Goal: Task Accomplishment & Management: Complete application form

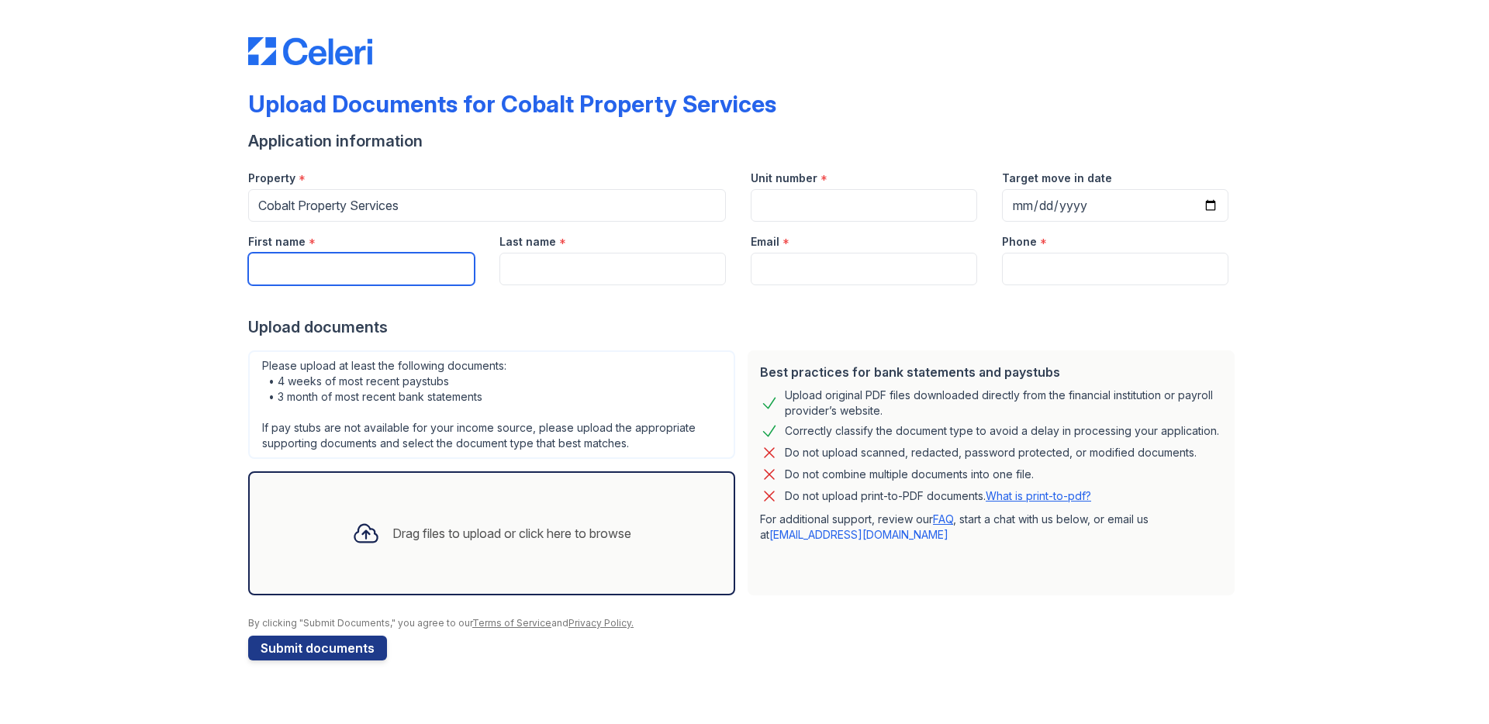
click at [450, 266] on input "First name" at bounding box center [361, 269] width 226 height 33
type input "[PERSON_NAME]"
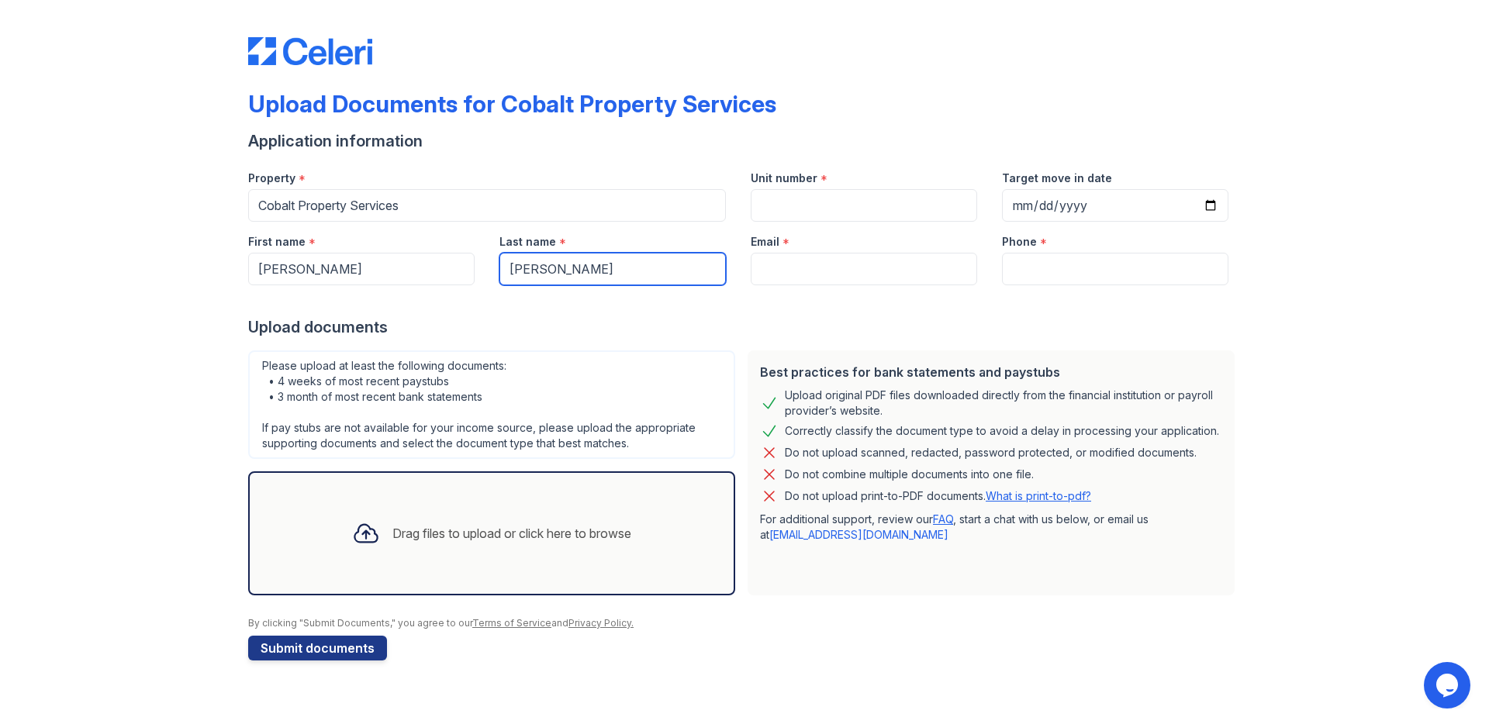
type input "[PERSON_NAME]"
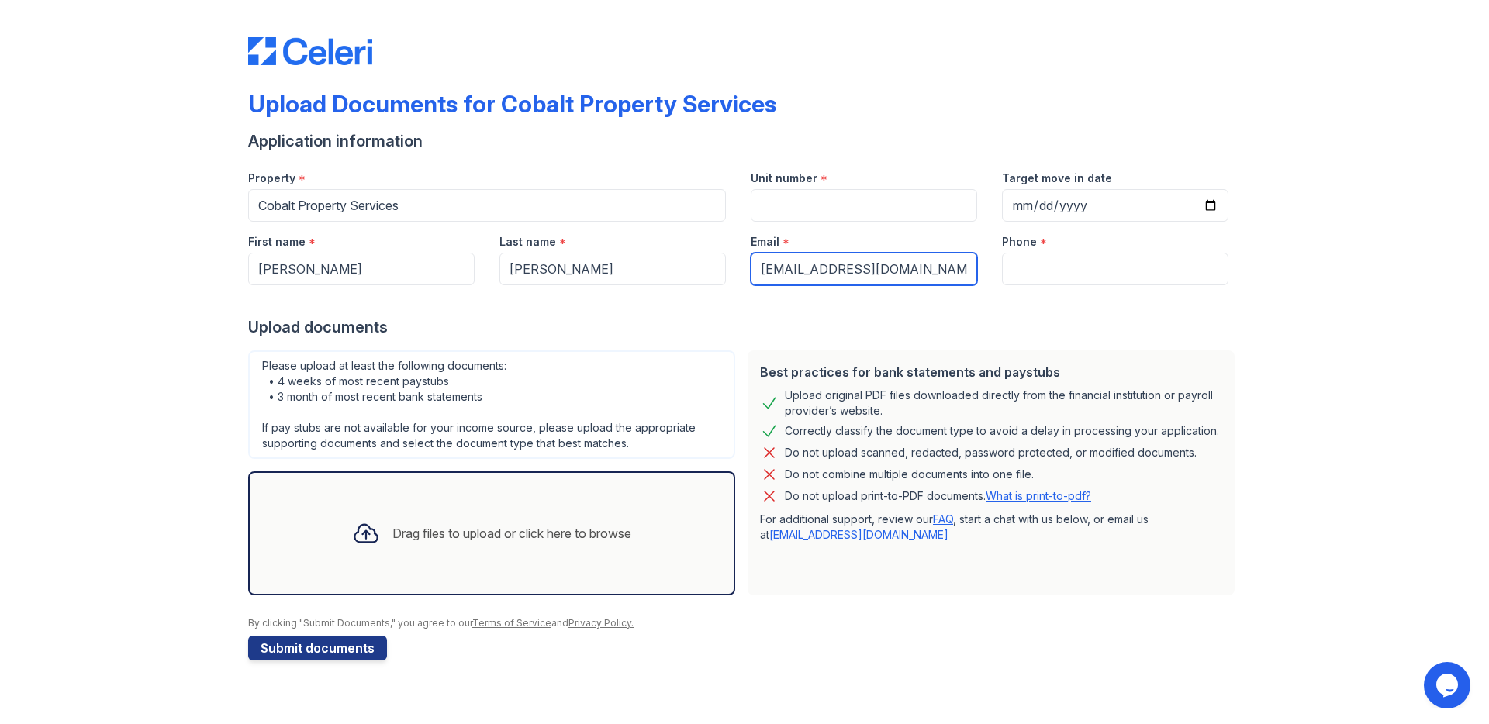
type input "[EMAIL_ADDRESS][DOMAIN_NAME]"
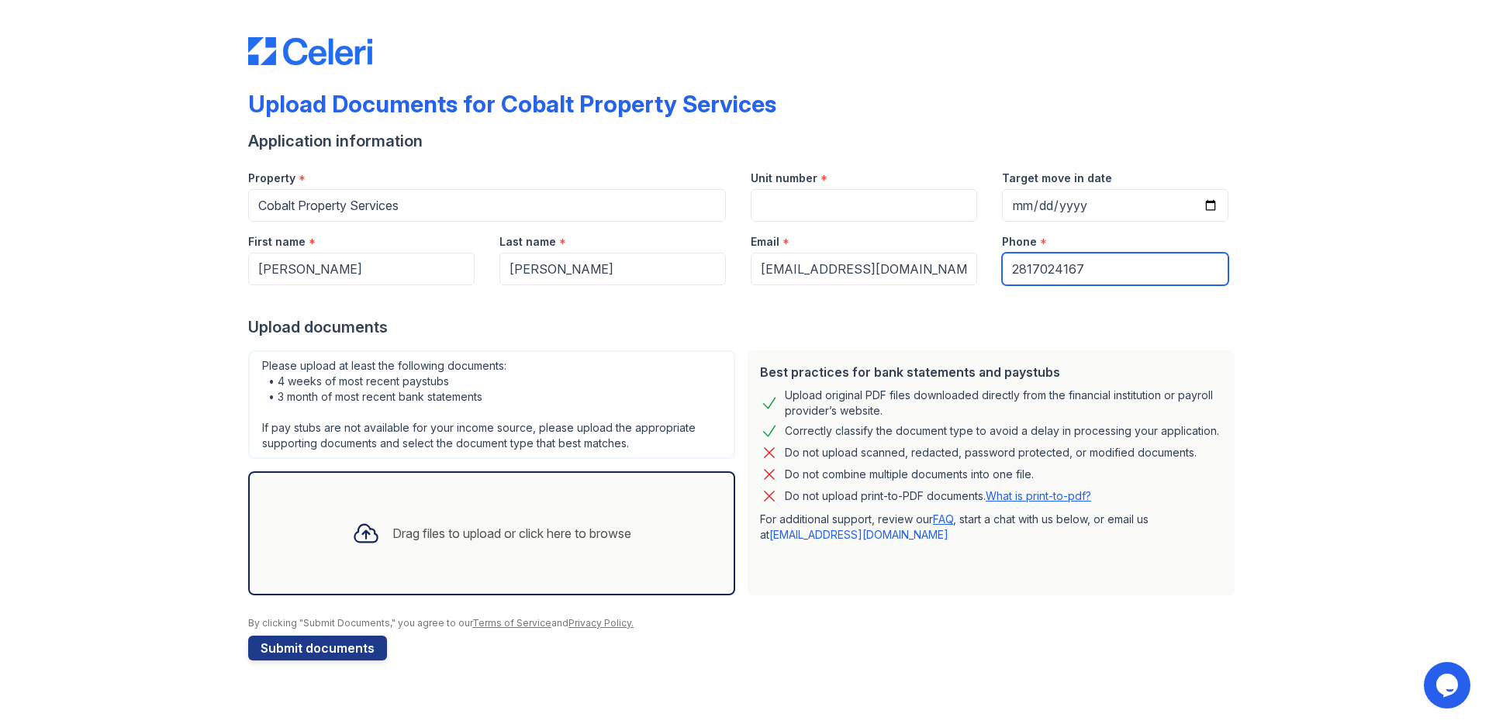
type input "2817024167"
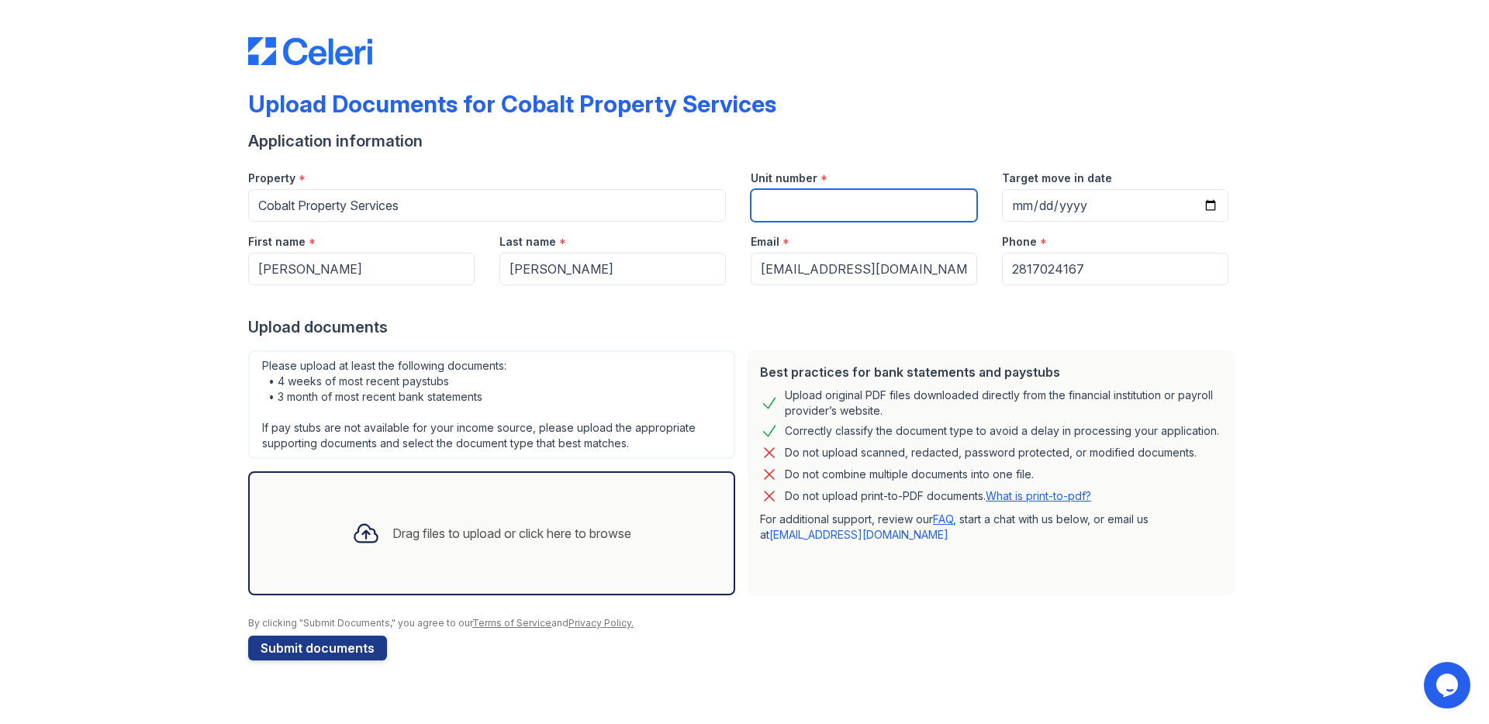
click at [781, 213] on input "Unit number" at bounding box center [863, 205] width 226 height 33
click at [236, 209] on div "Property * Cobalt Property Services" at bounding box center [487, 190] width 502 height 64
click at [803, 211] on input "Unit number" at bounding box center [863, 205] width 226 height 33
type input "3"
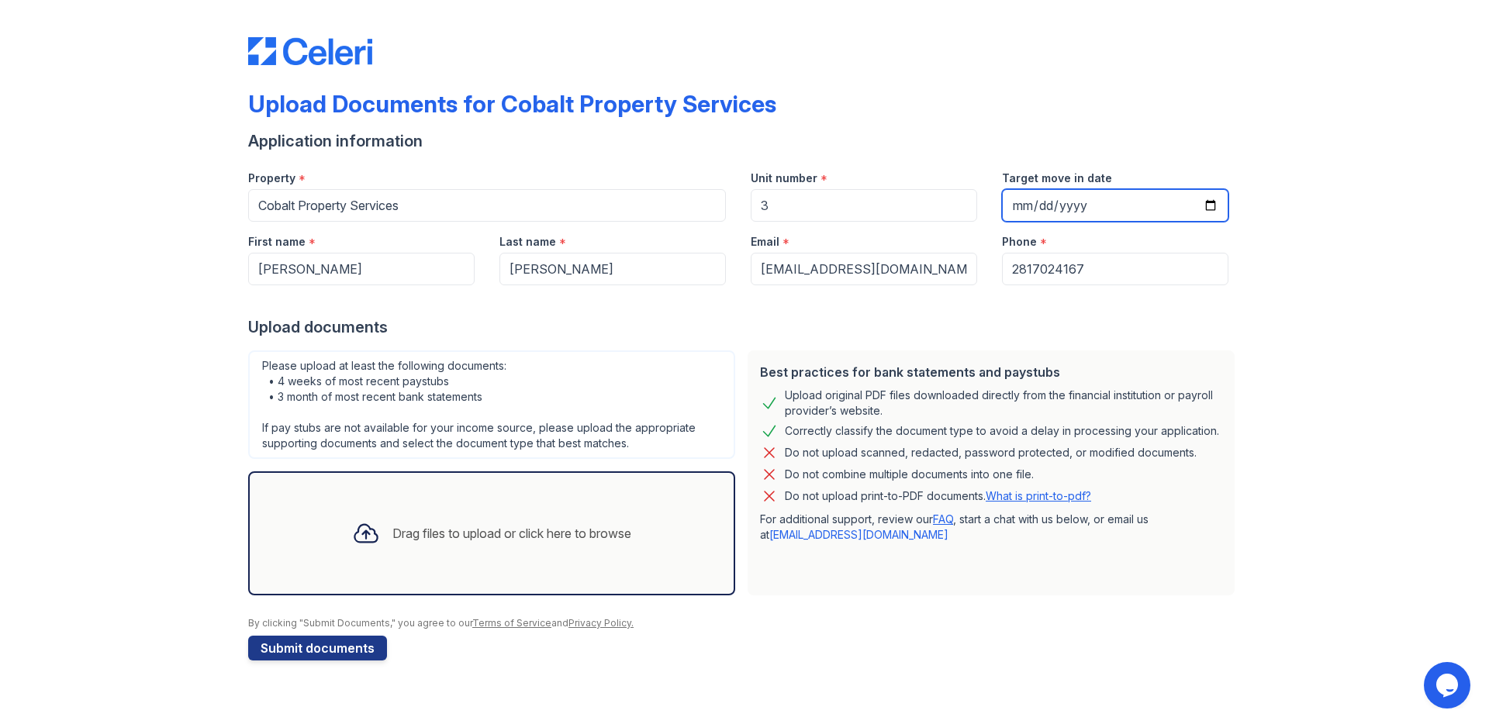
click at [1201, 207] on input "Target move in date" at bounding box center [1115, 205] width 226 height 33
click at [1206, 207] on input "Target move in date" at bounding box center [1115, 205] width 226 height 33
type input "[DATE]"
click at [48, 188] on div "Upload Documents for Cobalt Property Services Application information Property …" at bounding box center [744, 346] width 1439 height 692
click at [214, 205] on div "Upload Documents for Cobalt Property Services Application information Property …" at bounding box center [744, 346] width 1439 height 692
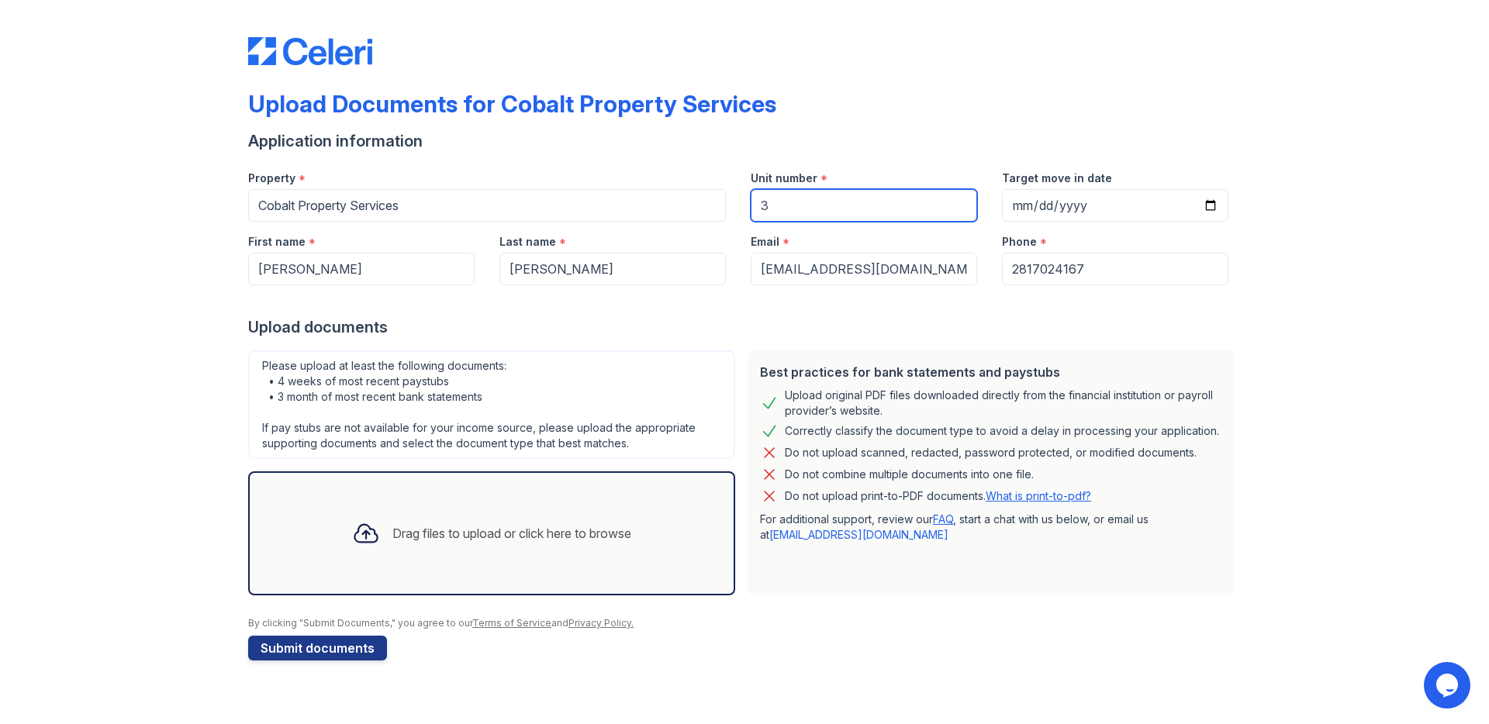
drag, startPoint x: 762, startPoint y: 207, endPoint x: 784, endPoint y: 205, distance: 21.8
click at [762, 207] on input "3" at bounding box center [863, 205] width 226 height 33
paste input "[STREET_ADDRESS][PERSON_NAME]"
type input "[STREET_ADDRESS][PERSON_NAME]"
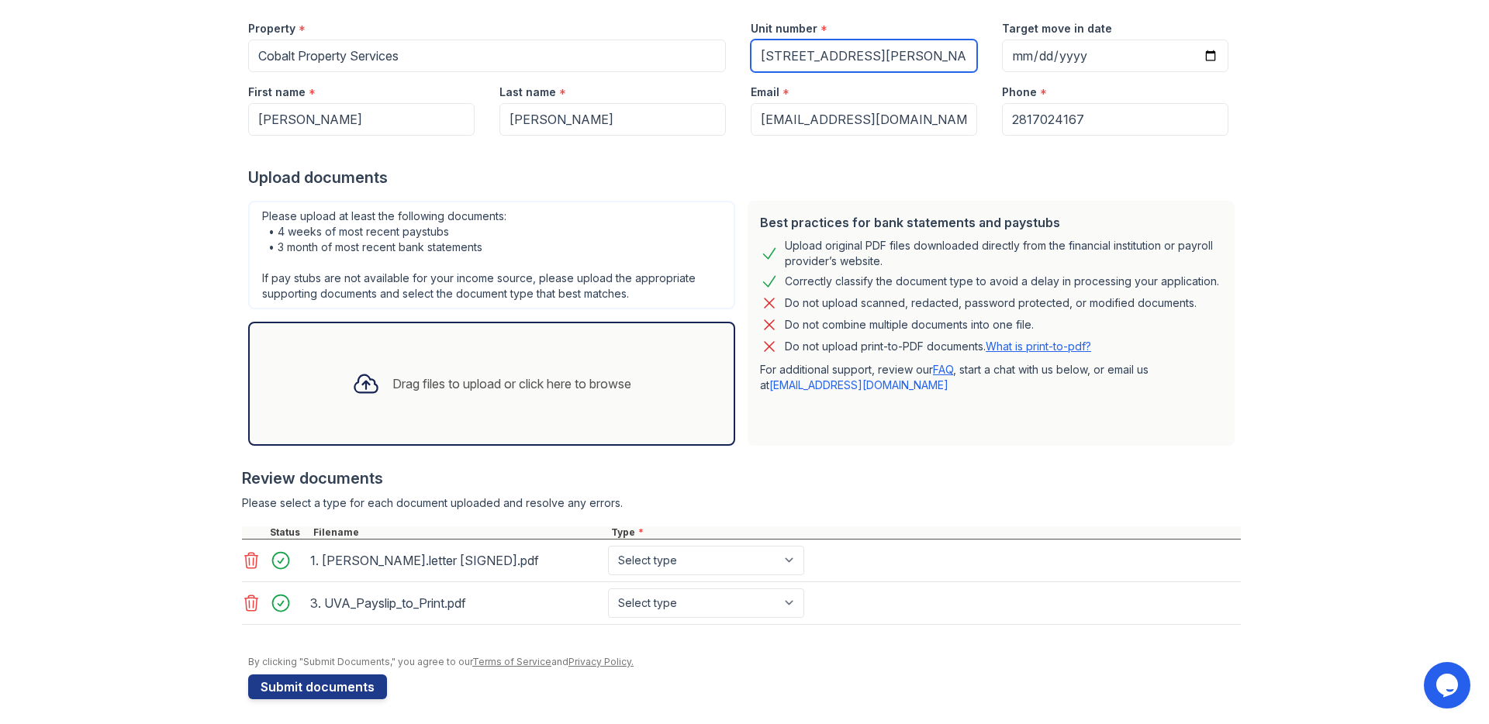
scroll to position [156, 0]
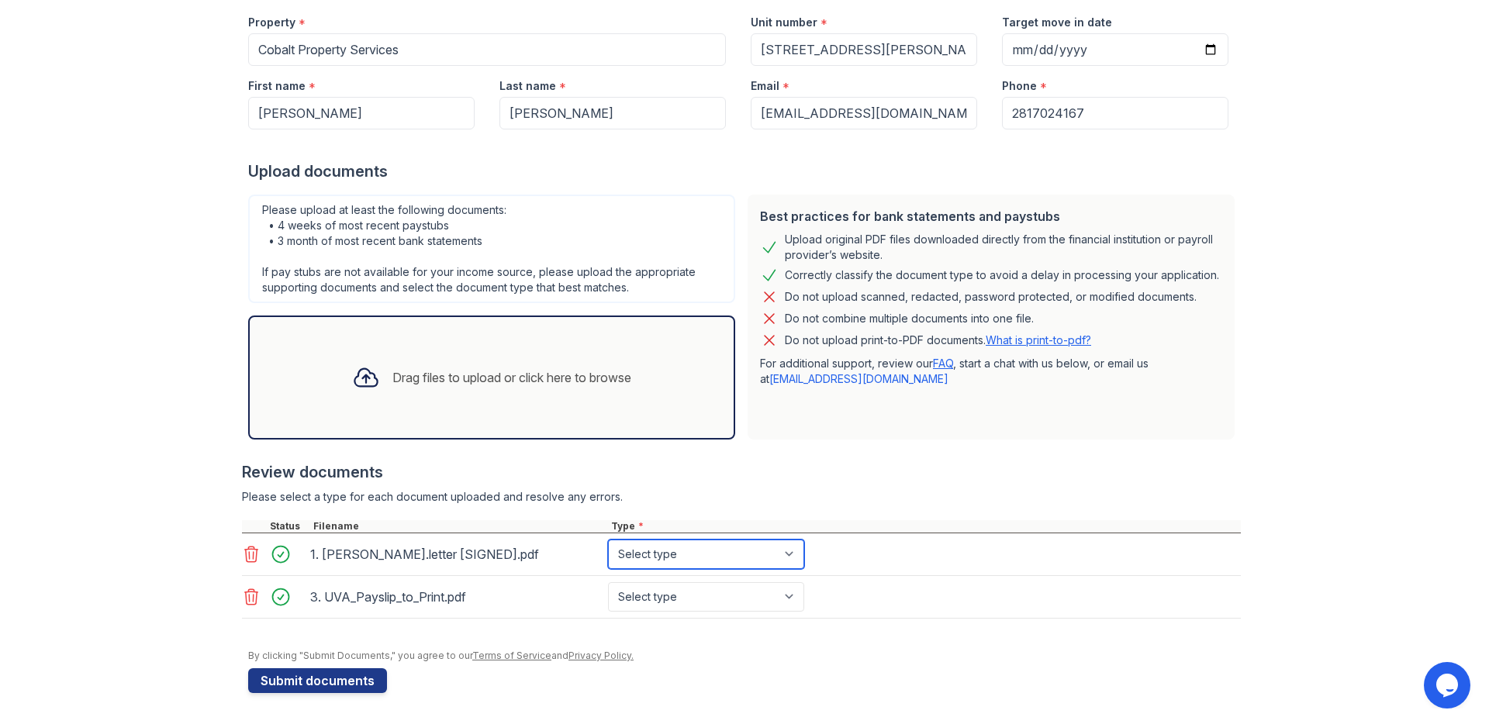
click at [789, 551] on select "Select type Paystub Bank Statement Offer Letter Tax Documents Benefit Award Let…" at bounding box center [706, 554] width 196 height 29
select select "offer_letter"
click at [766, 595] on select "Select type Paystub Bank Statement Offer Letter Tax Documents Benefit Award Let…" at bounding box center [706, 596] width 196 height 29
select select "paystub"
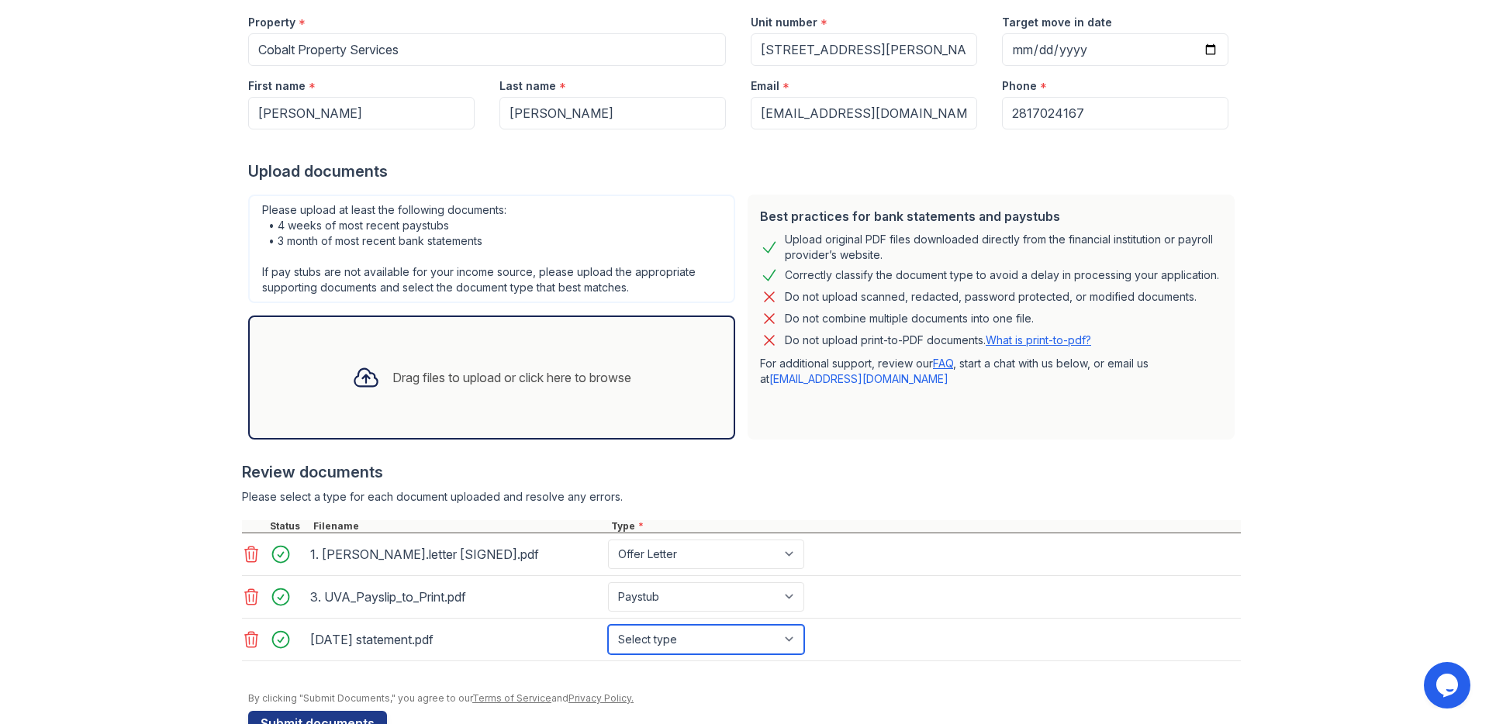
click at [793, 643] on select "Select type Paystub Bank Statement Offer Letter Tax Documents Benefit Award Let…" at bounding box center [706, 639] width 196 height 29
select select "bank_statement"
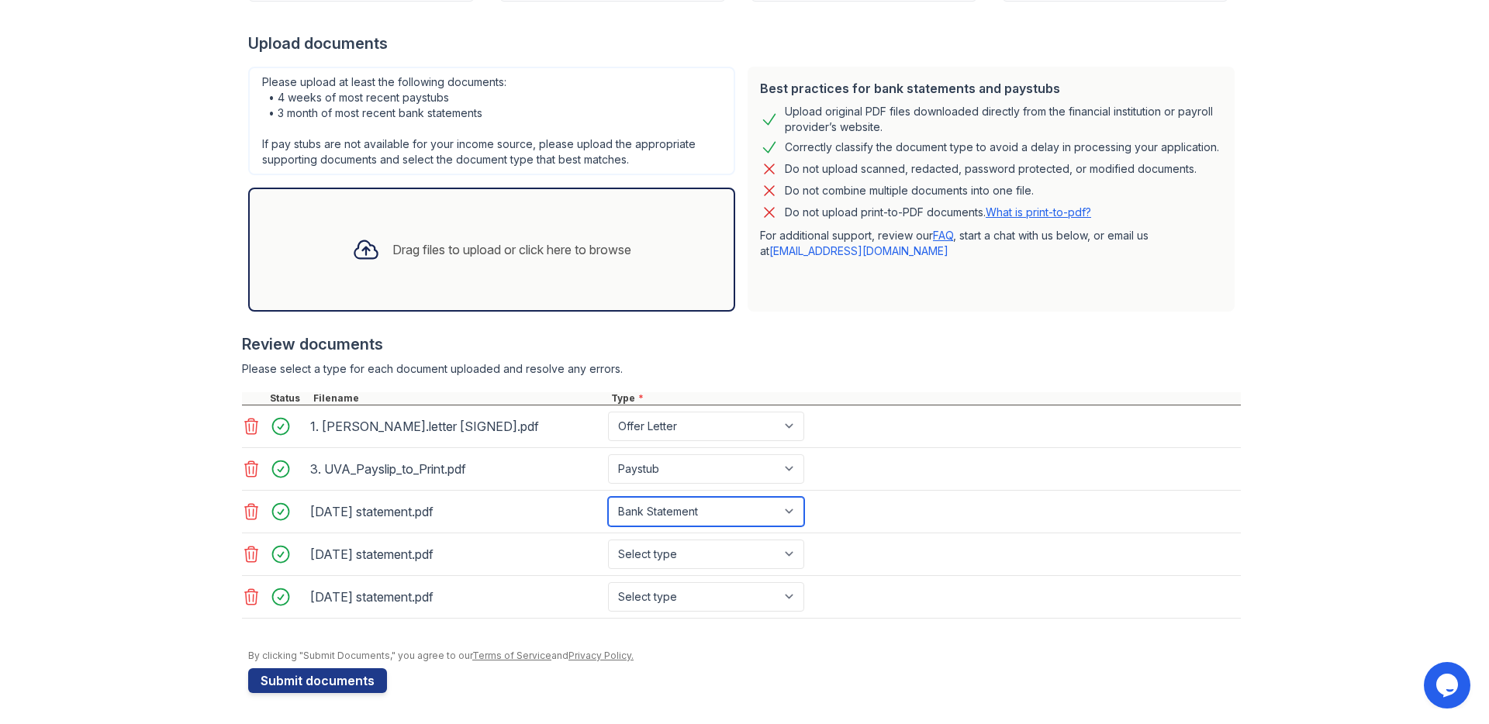
scroll to position [280, 0]
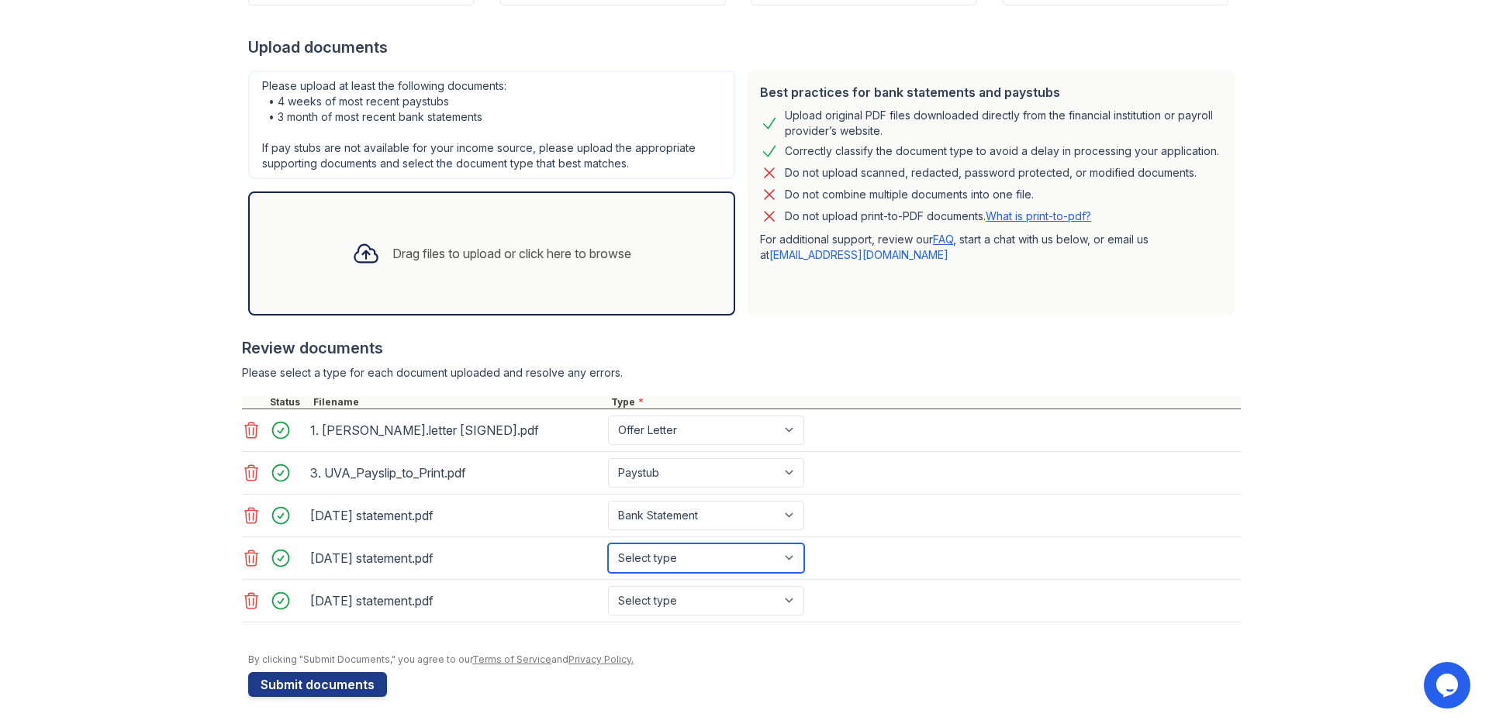
click at [695, 562] on select "Select type Paystub Bank Statement Offer Letter Tax Documents Benefit Award Let…" at bounding box center [706, 557] width 196 height 29
select select "bank_statement"
click at [681, 598] on select "Select type Paystub Bank Statement Offer Letter Tax Documents Benefit Award Let…" at bounding box center [706, 600] width 196 height 29
select select "bank_statement"
click at [906, 604] on div "[DATE] statement.pdf Select type Paystub Bank Statement Offer Letter Tax Docume…" at bounding box center [741, 601] width 999 height 43
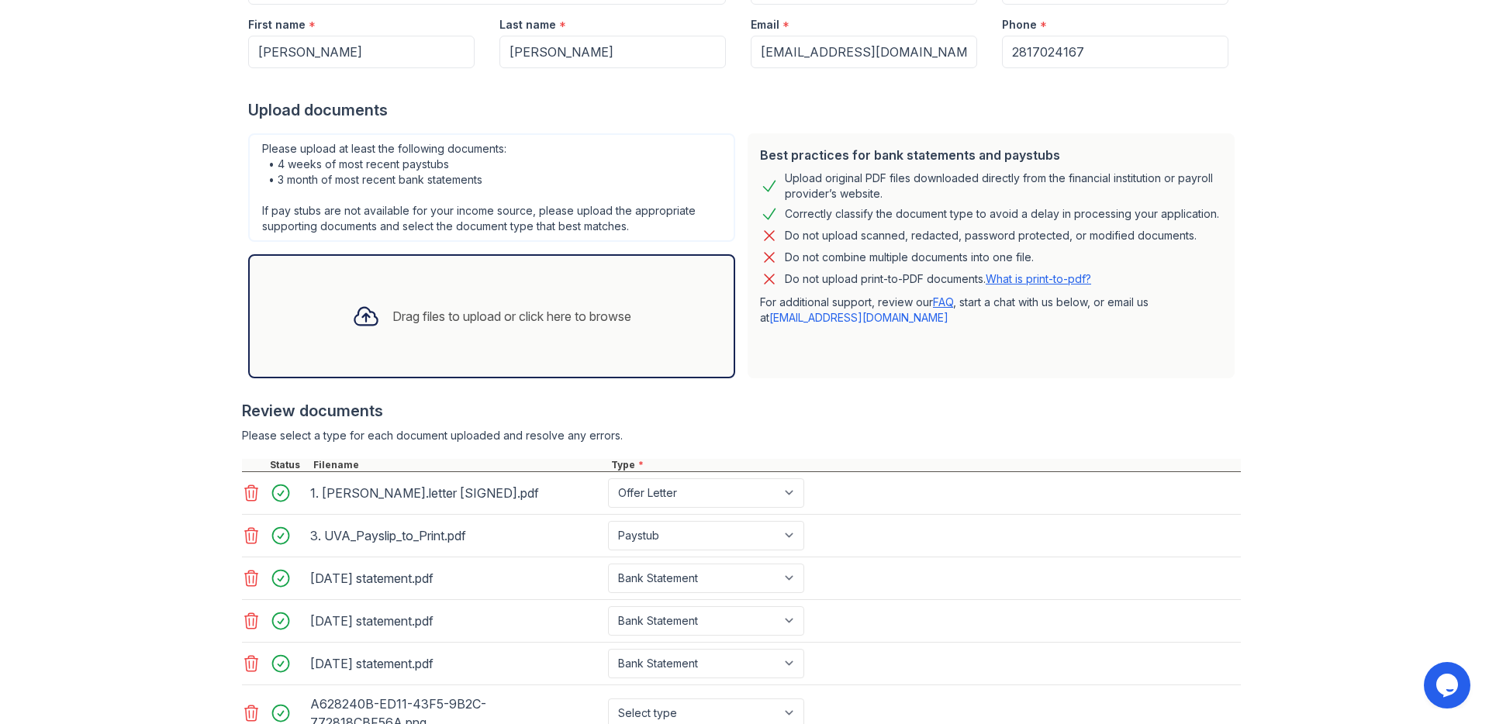
scroll to position [333, 0]
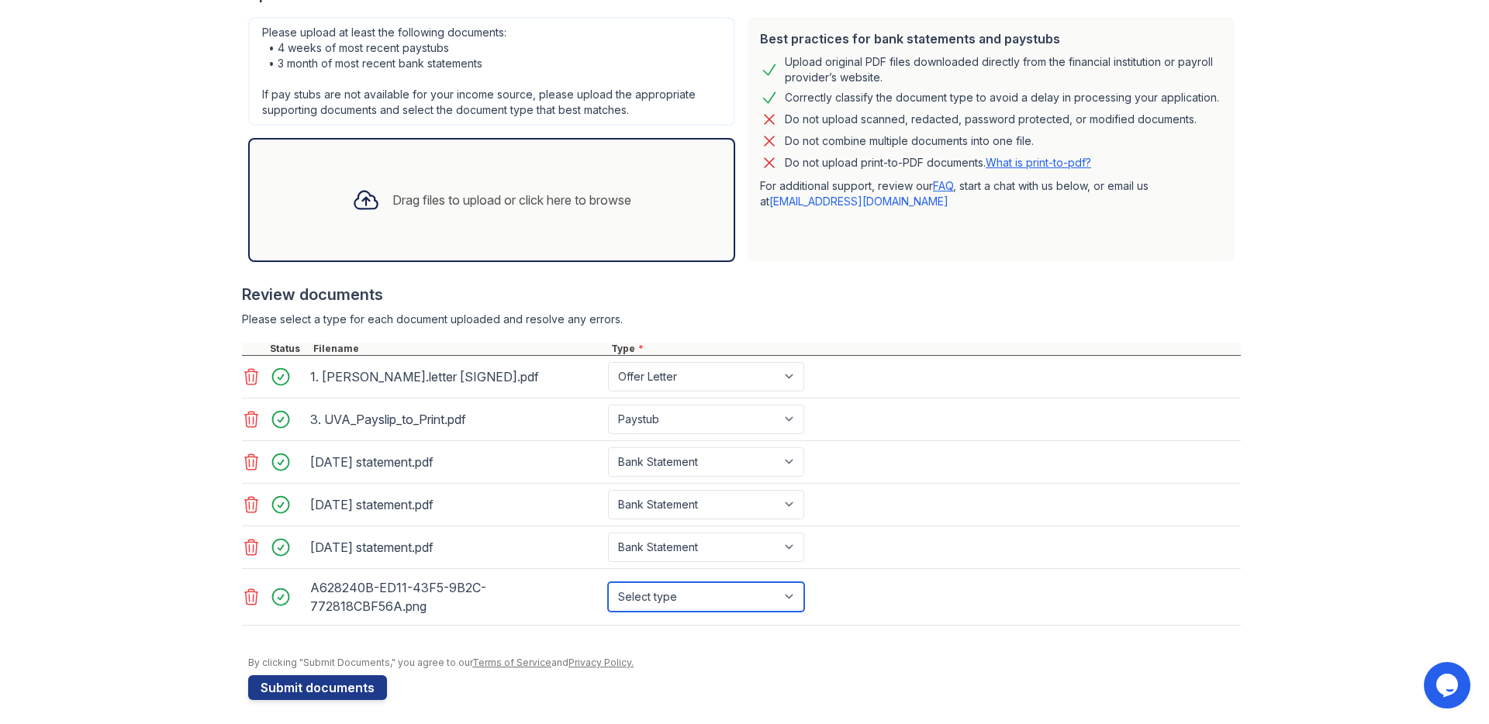
click at [678, 600] on select "Select type Paystub Bank Statement Offer Letter Tax Documents Benefit Award Let…" at bounding box center [706, 596] width 196 height 29
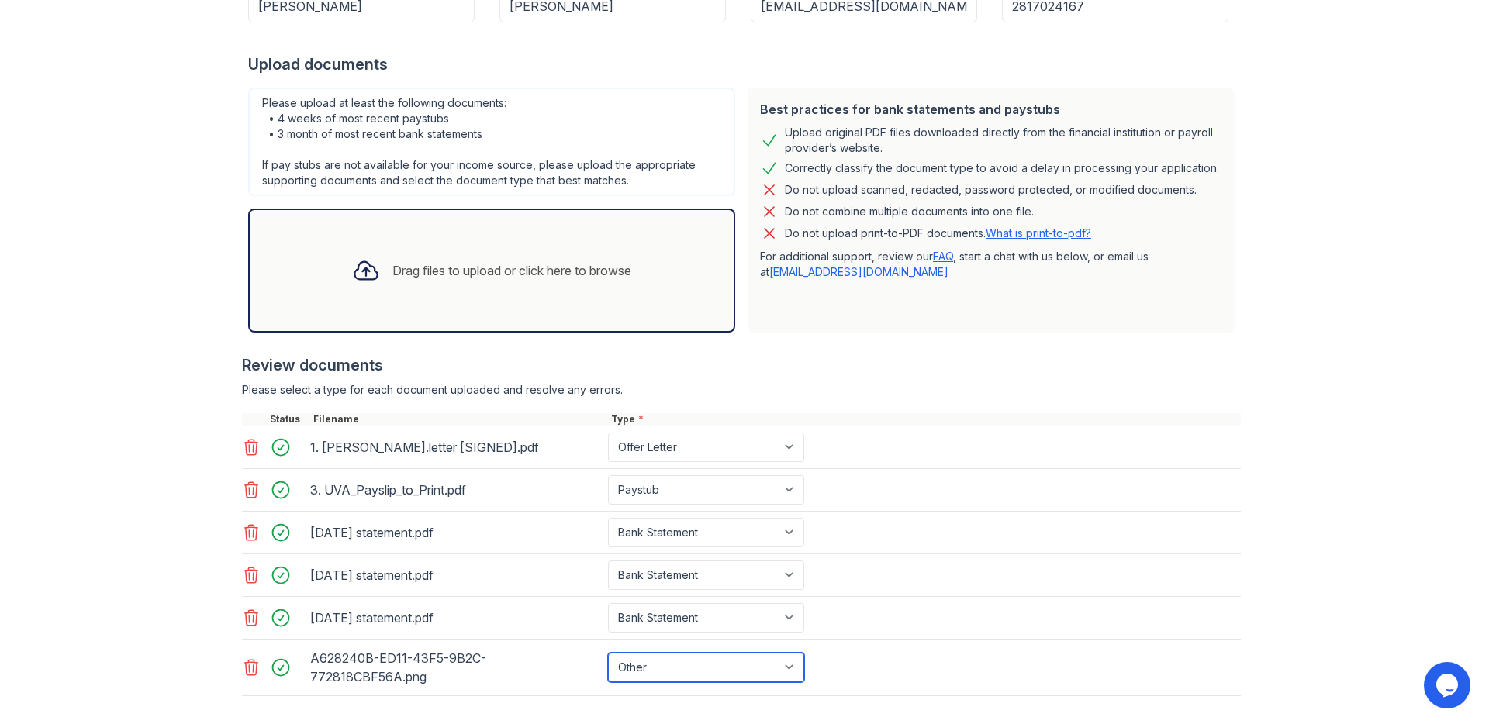
scroll to position [340, 0]
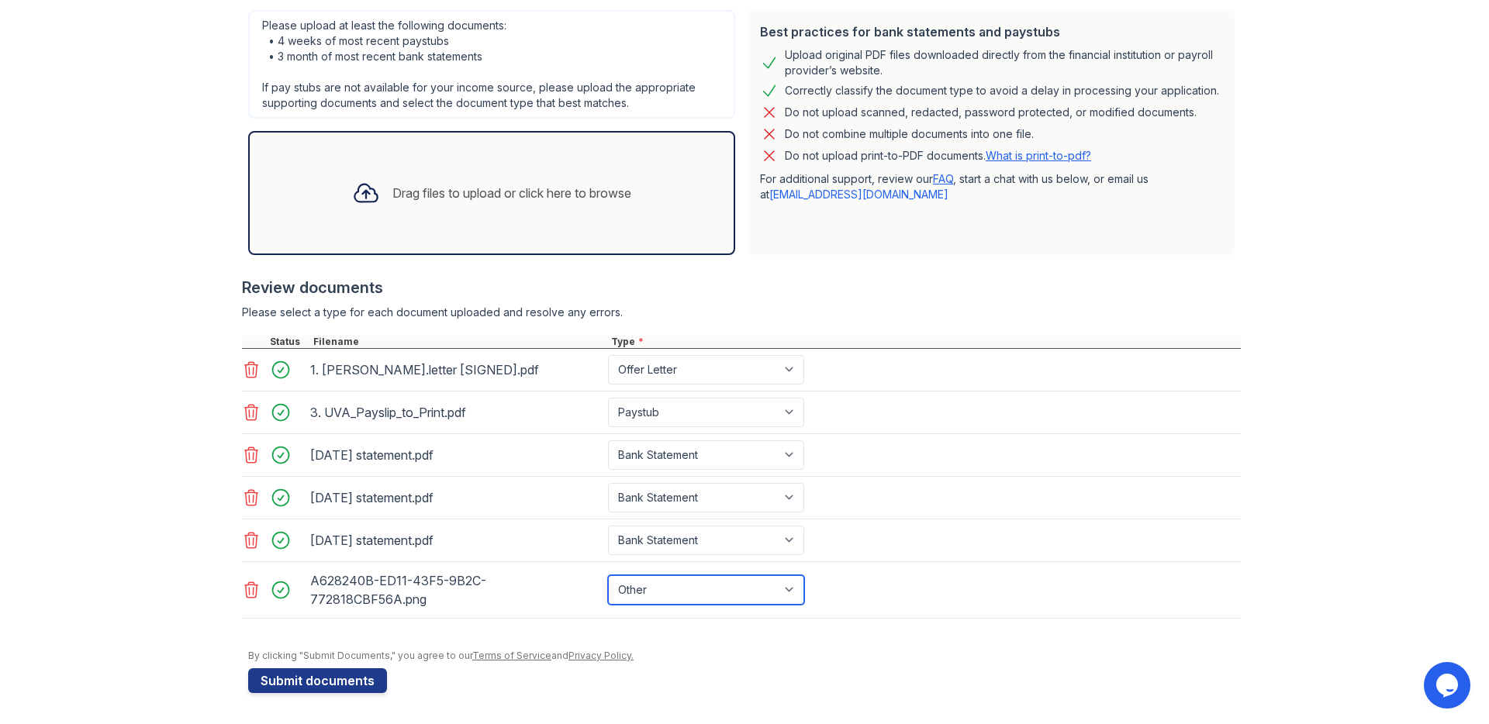
click at [671, 595] on select "Select type Paystub Bank Statement Offer Letter Tax Documents Benefit Award Let…" at bounding box center [706, 589] width 196 height 29
select select "bank_statement"
click at [303, 680] on button "Submit documents" at bounding box center [317, 680] width 139 height 25
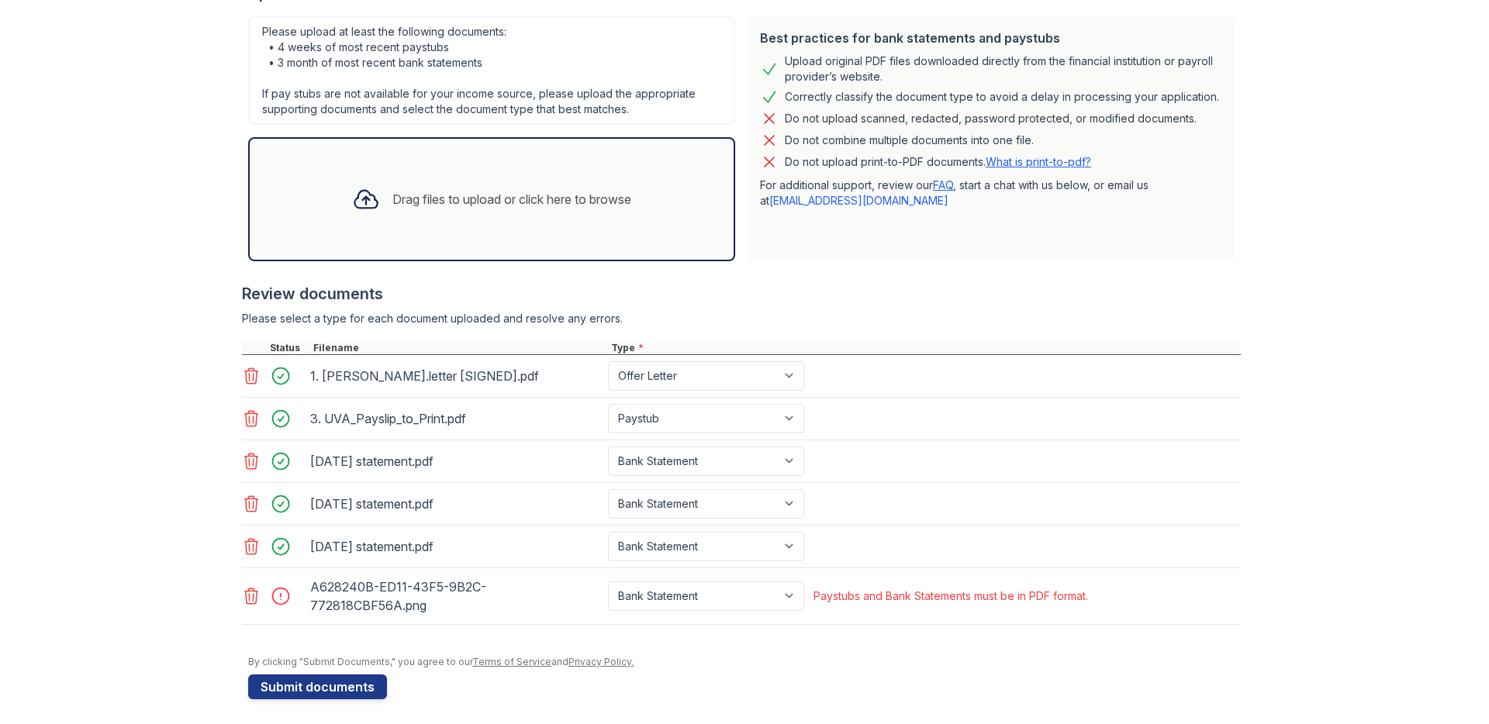
scroll to position [377, 0]
click at [250, 599] on icon at bounding box center [251, 597] width 19 height 19
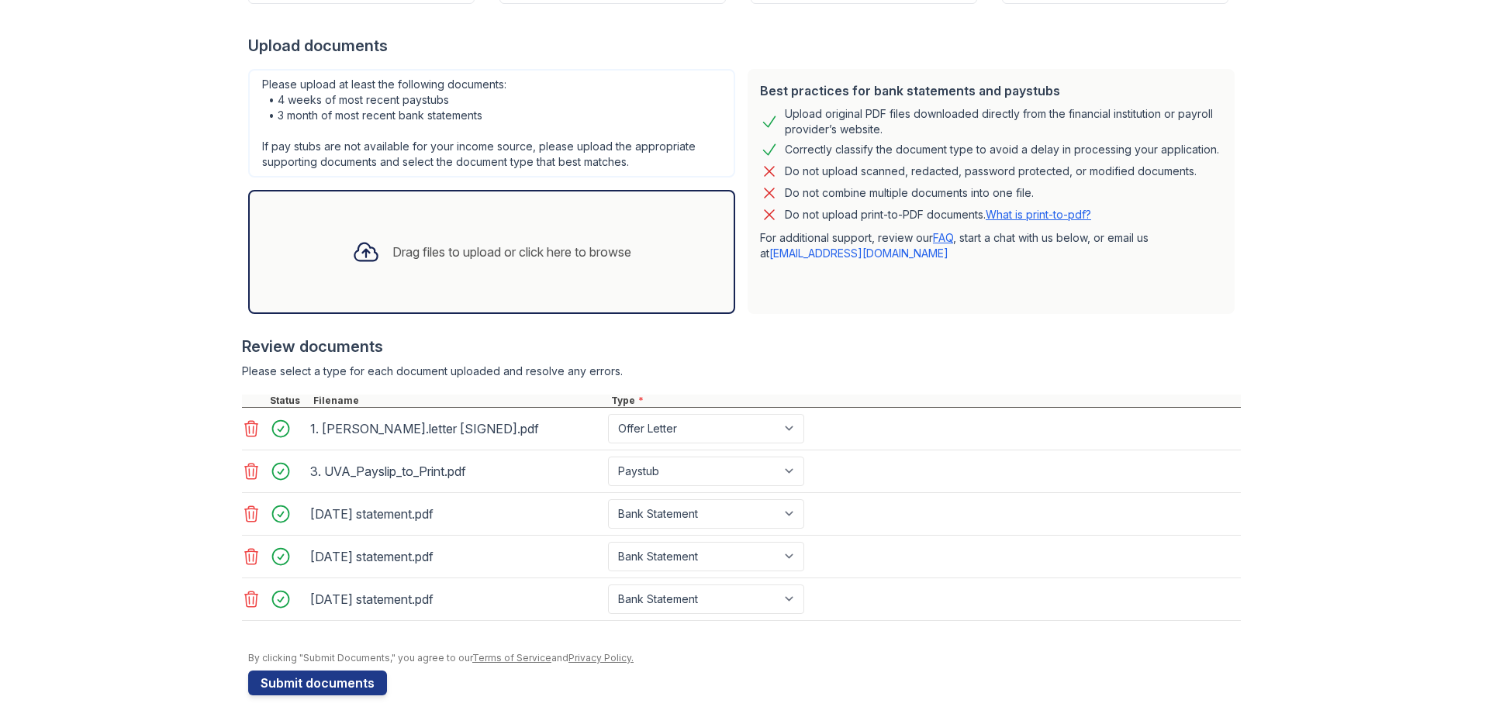
scroll to position [319, 0]
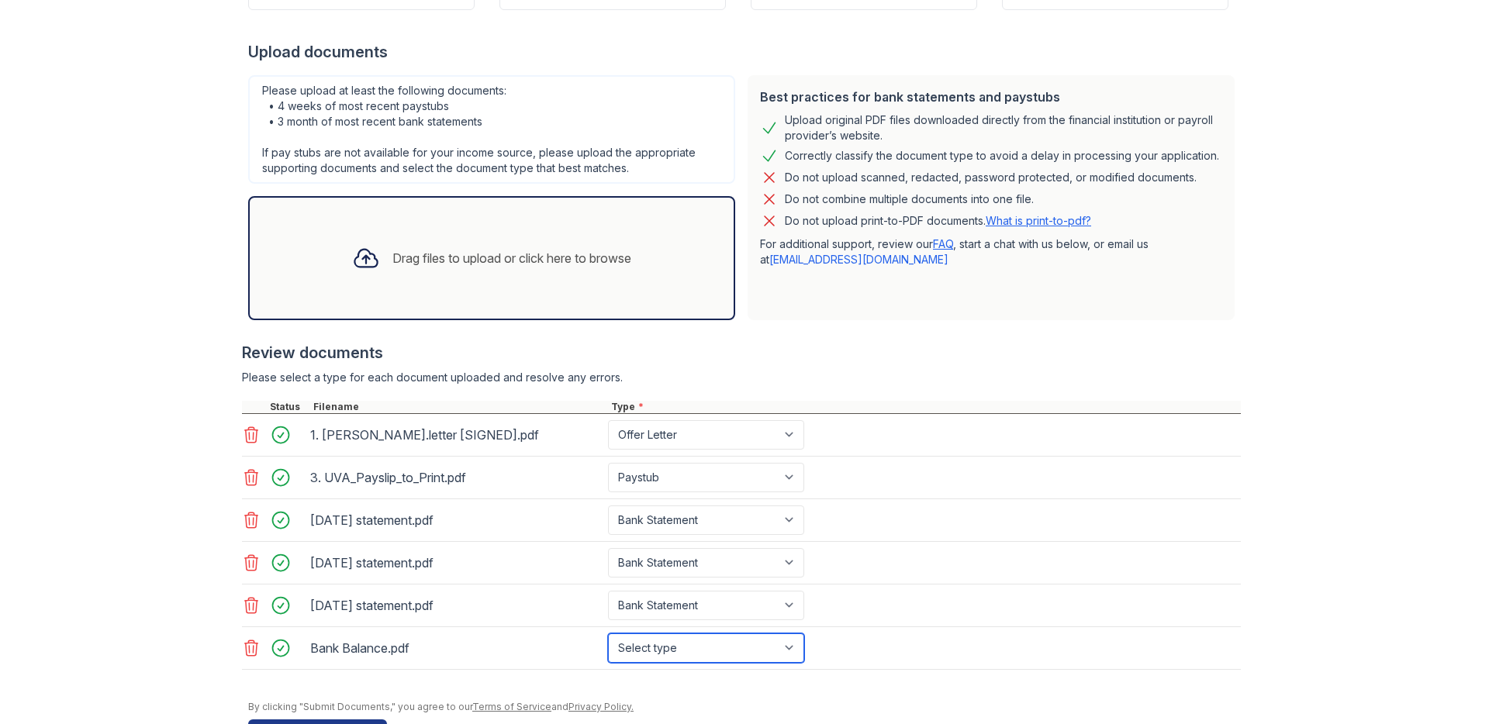
click at [675, 654] on select "Select type Paystub Bank Statement Offer Letter Tax Documents Benefit Award Let…" at bounding box center [706, 647] width 196 height 29
select select "bank_statement"
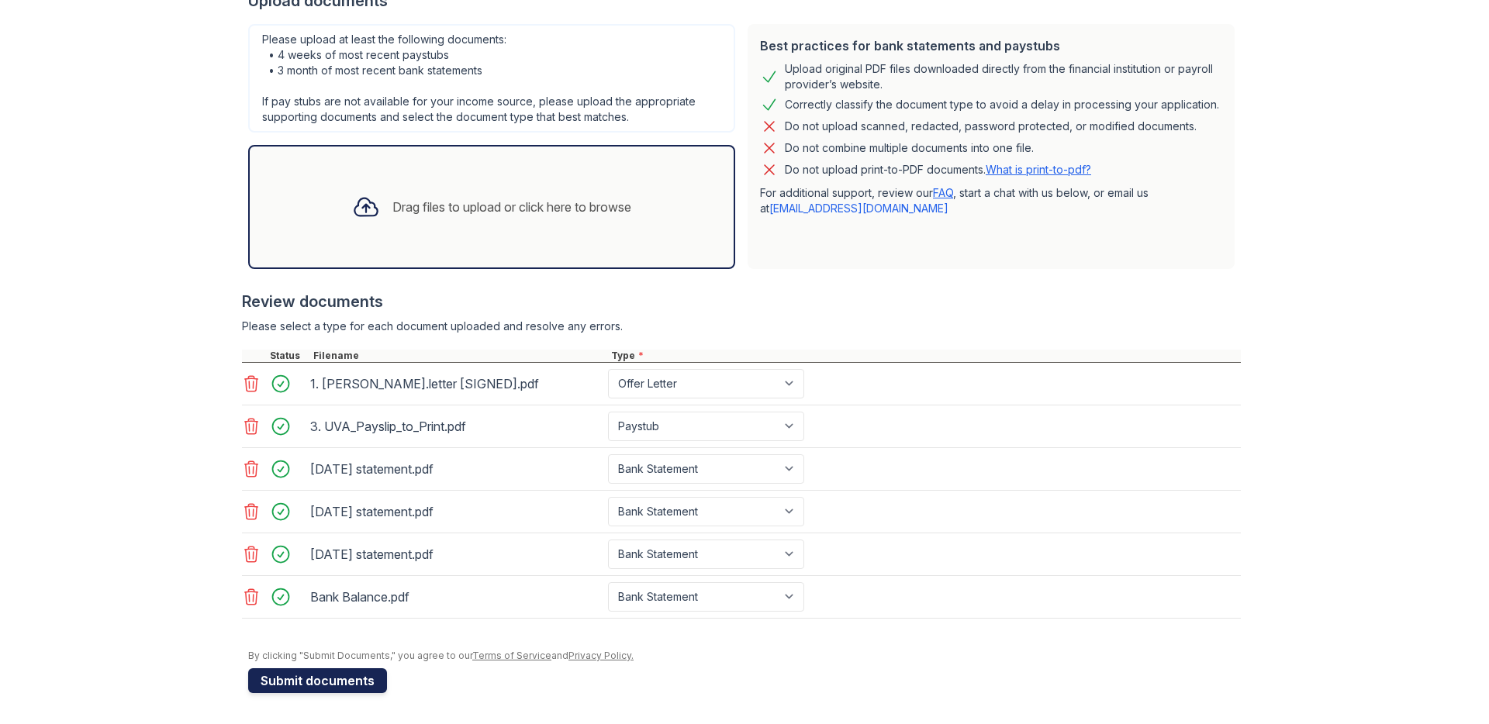
click at [360, 684] on button "Submit documents" at bounding box center [317, 680] width 139 height 25
